Goal: Use online tool/utility: Utilize a website feature to perform a specific function

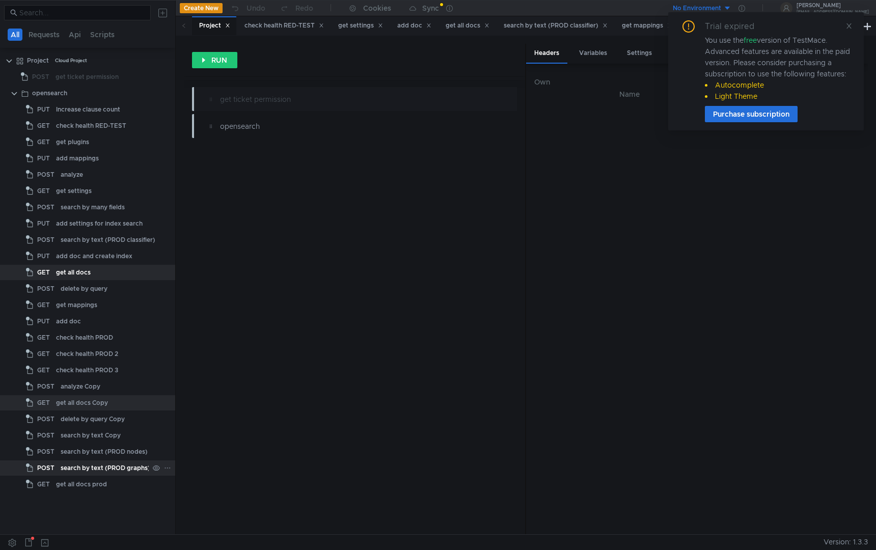
click at [112, 471] on div "search by text (PROD graphs)" at bounding box center [106, 468] width 90 height 15
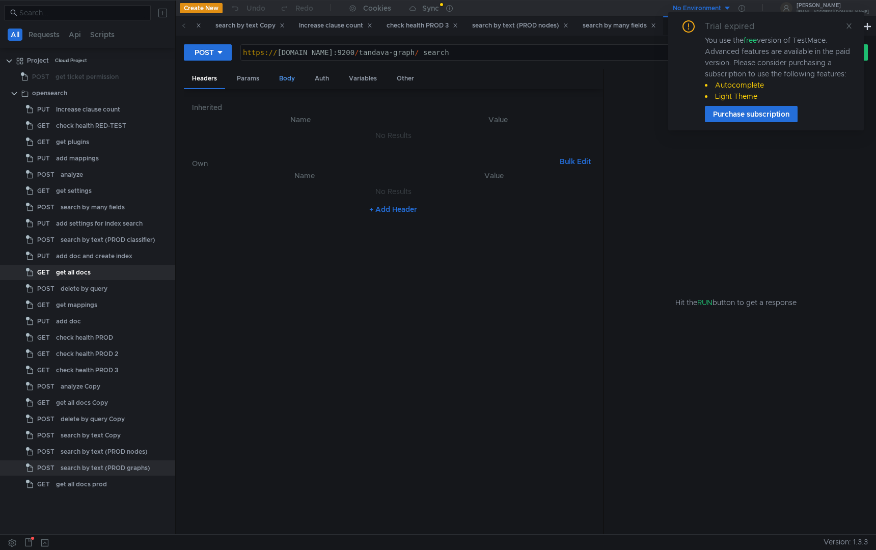
click at [281, 79] on div "Body" at bounding box center [287, 78] width 32 height 19
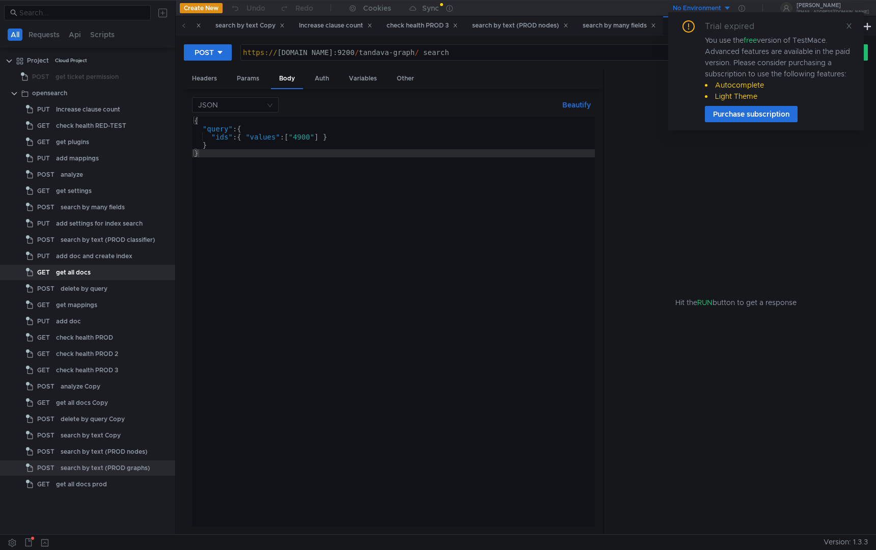
click at [340, 136] on div "{ "query" : { "ids" : { "values" : [ "4900" ] } } }" at bounding box center [393, 330] width 403 height 426
type textarea ""ids": { "values": ["4900"] }"
click at [278, 148] on div "{ "query" : { "ids" : { "values" : [ "4900" ] } ывпвыпывафаыафыыфваываыаываыфаы…" at bounding box center [393, 330] width 403 height 426
click at [381, 129] on div "{ "query" : { "ids" : { "values" : [ "4900" ] } ывпвыпывафаыафваываыаываыфаыа }…" at bounding box center [393, 330] width 403 height 426
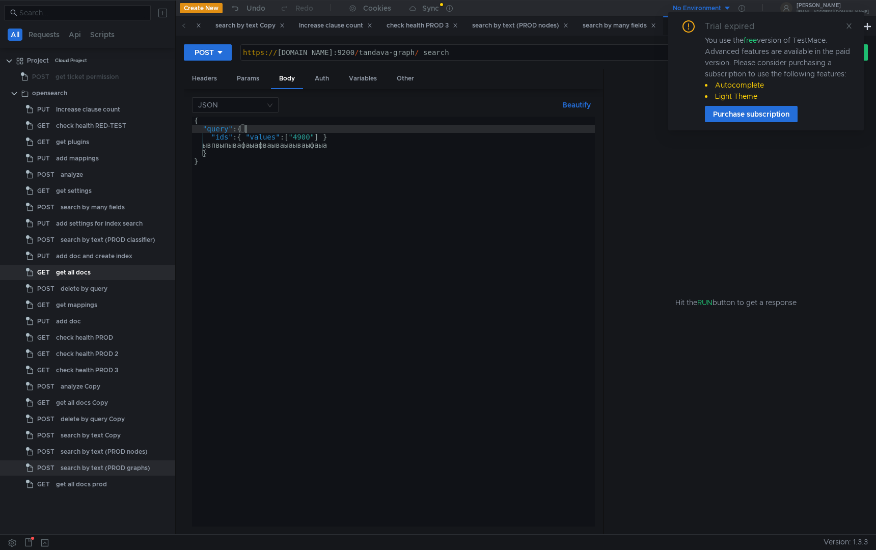
scroll to position [0, 3]
click at [381, 136] on div "{ "query" : { "ids" : { "values" : [ "4900" ] } ывпвыпывафаыафваываыаываыфаыа }…" at bounding box center [393, 330] width 403 height 426
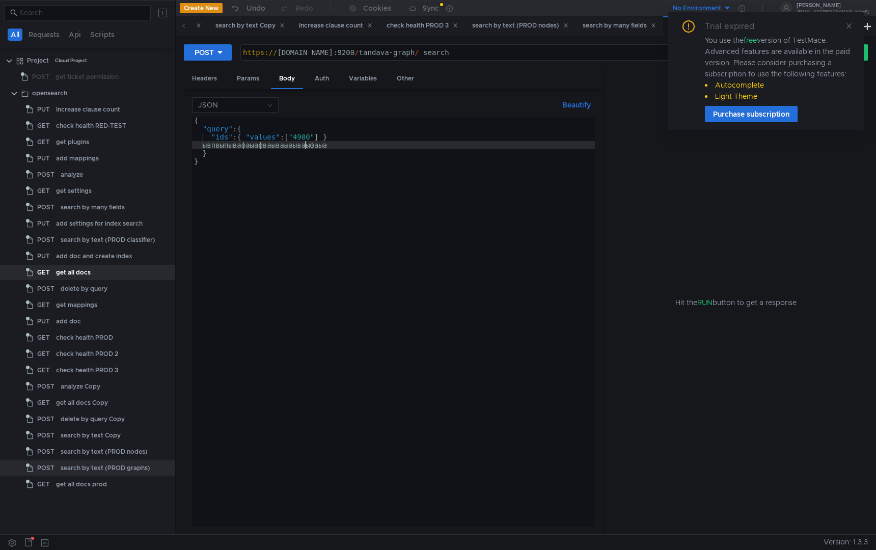
click at [307, 145] on div "{ "query" : { "ids" : { "values" : [ "4900" ] } ывпвыпывафаыафваываыаываыфаыа }…" at bounding box center [393, 330] width 403 height 426
click at [300, 154] on div "{ "query" : { "ids" : { "values" : [ "4900" ] } ывпвыпывафаыафваываыфаыа } }" at bounding box center [393, 330] width 403 height 426
click at [303, 148] on div "{ "query" : { "ids" : { "values" : [ "4900" ] } ывпвыпывафаыафваываыфаыа } }" at bounding box center [393, 330] width 403 height 426
type textarea "ывпвыпывафаыафваываыфаыа"
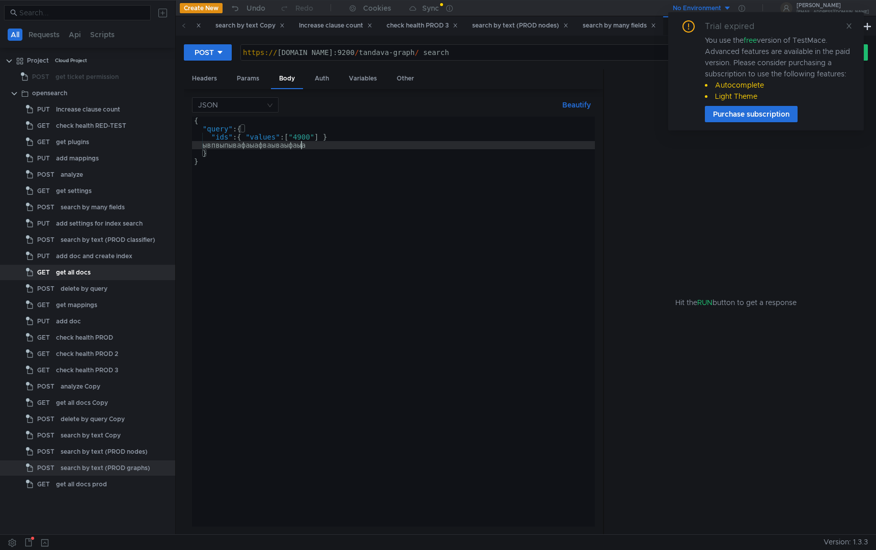
click at [303, 148] on div "{ "query" : { "ids" : { "values" : [ "4900" ] } ывпвыпывафаыафваываыфаыа } }" at bounding box center [393, 330] width 403 height 426
type textarea ""ids": { "values": ["4900"] }"
click at [319, 70] on div "Auth" at bounding box center [322, 78] width 31 height 19
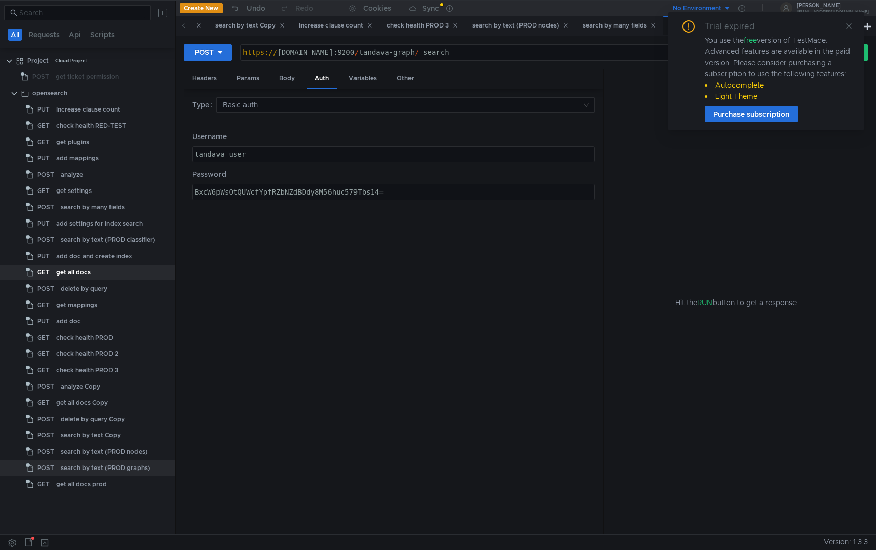
type textarea "tandava_user"
drag, startPoint x: 262, startPoint y: 153, endPoint x: 0, endPoint y: 153, distance: 261.9
click at [0, 153] on as-split "All Requests Api Scripts Project Cloud Project POST get ticket permission opens…" at bounding box center [438, 267] width 876 height 534
type textarea "BxcW6pWsOtQUWcfYpfRZbNZdBDdy8M56huc579Tbs14="
click at [391, 186] on div "BxcW6pWsOtQUWcfYpfRZbNZdBDdy8M56huc579Tbs14=" at bounding box center [394, 191] width 402 height 15
